Goal: Find specific page/section: Find specific page/section

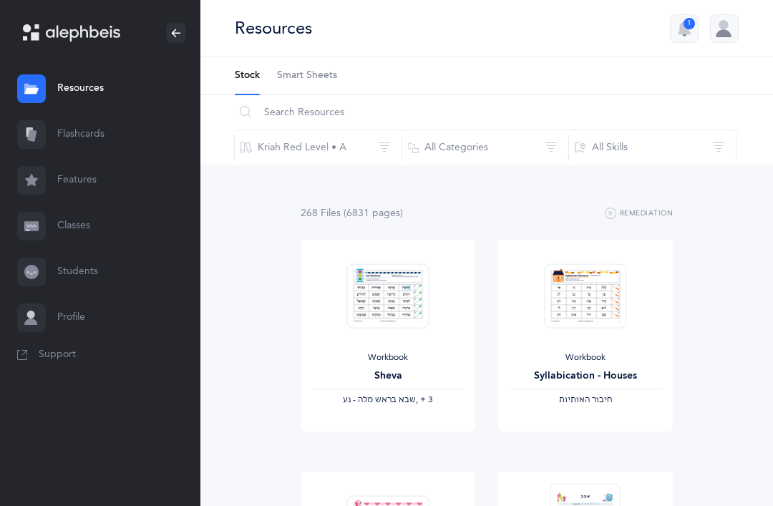
click at [729, 24] on div at bounding box center [724, 28] width 29 height 29
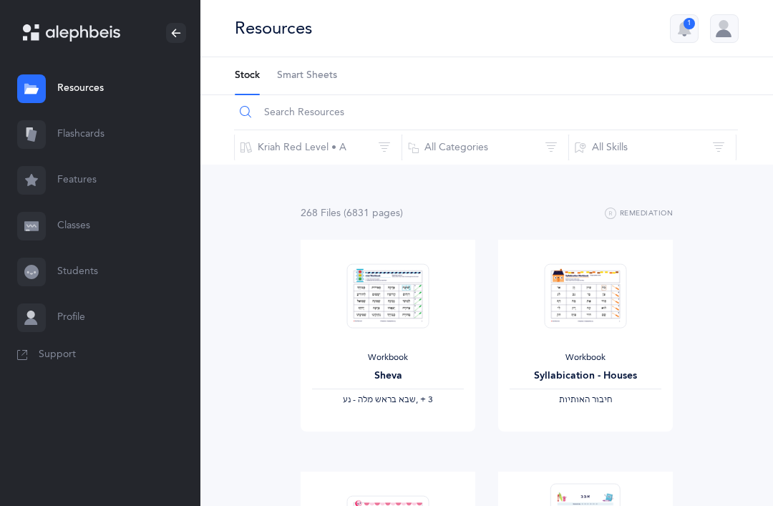
click at [334, 112] on input "text" at bounding box center [486, 112] width 504 height 34
type input "Sefer lime"
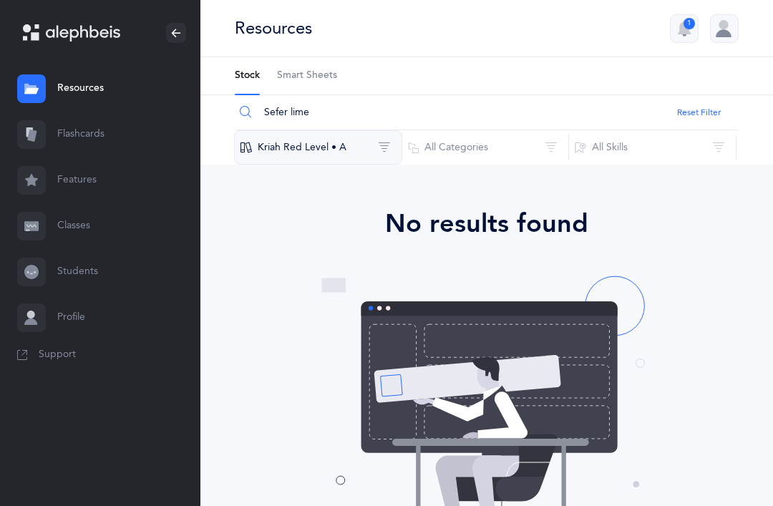
click at [298, 148] on button "Kriah Red Level • A" at bounding box center [318, 147] width 168 height 34
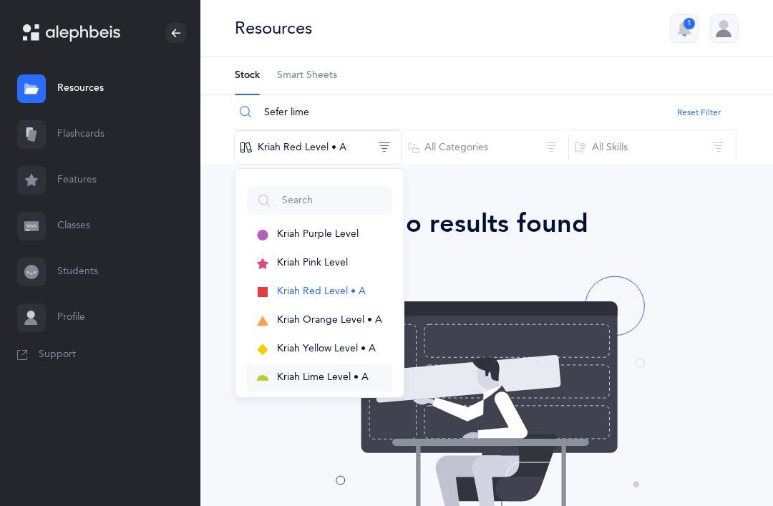
click at [336, 378] on span "Kriah Lime Level • A" at bounding box center [323, 376] width 92 height 11
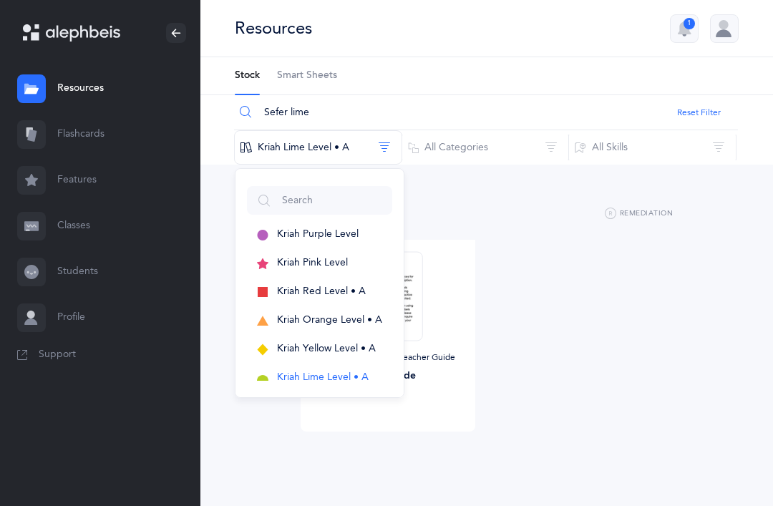
click at [371, 105] on input "Sefer lime" at bounding box center [486, 112] width 504 height 34
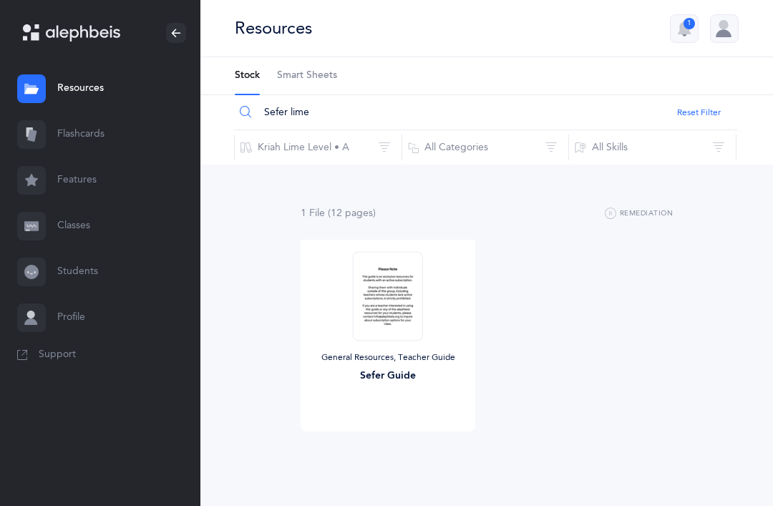
click at [329, 102] on input "Sefer lime" at bounding box center [486, 112] width 504 height 34
click at [772, 208] on html "Shifra Barer Resources Resources Flashcards Flashcards Features Features Classe…" at bounding box center [386, 264] width 773 height 529
